Goal: Task Accomplishment & Management: Complete application form

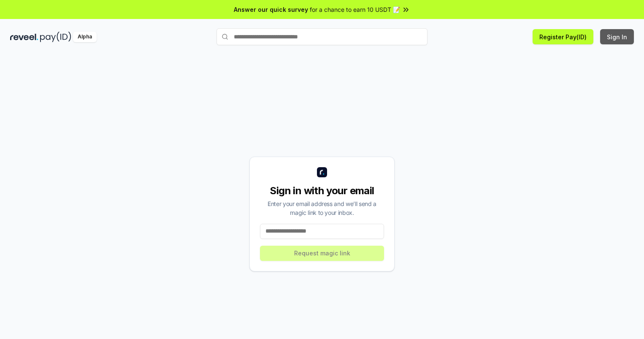
click at [618, 37] on button "Sign In" at bounding box center [618, 36] width 34 height 15
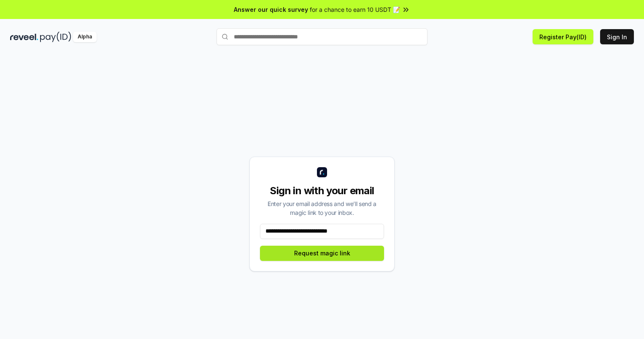
type input "**********"
click at [322, 253] on button "Request magic link" at bounding box center [322, 253] width 124 height 15
